Goal: Use online tool/utility

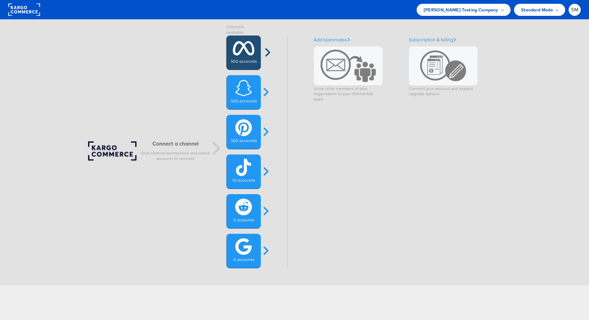
click at [248, 50] on icon at bounding box center [244, 48] width 22 height 17
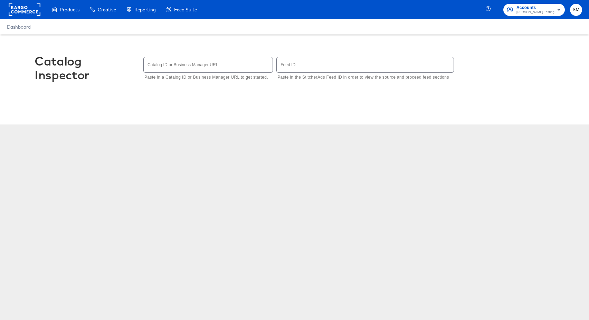
click at [155, 66] on input "text" at bounding box center [208, 64] width 129 height 15
click at [159, 41] on div "Catalog Inspector Catalog ID or Business Manager URL Paste in a Catalog ID or B…" at bounding box center [295, 72] width 520 height 74
click at [169, 67] on input "text" at bounding box center [208, 64] width 129 height 15
click at [160, 41] on div "Catalog Inspector Catalog ID or Business Manager URL Paste in a Catalog ID or B…" at bounding box center [295, 72] width 520 height 74
